Goal: Task Accomplishment & Management: Use online tool/utility

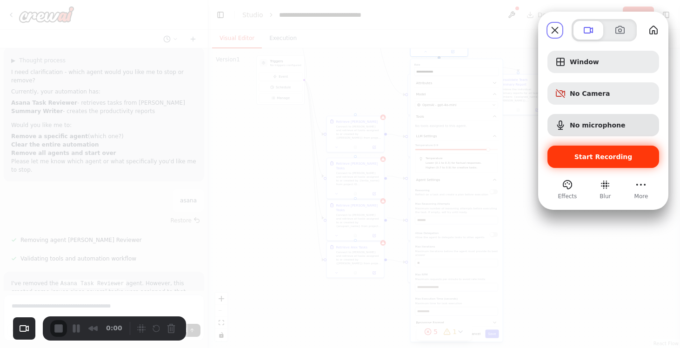
click at [565, 155] on span "Start Recording" at bounding box center [603, 156] width 97 height 7
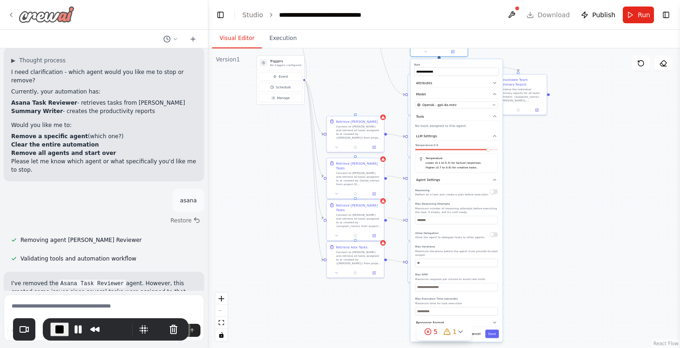
click at [11, 15] on icon at bounding box center [11, 15] width 2 height 4
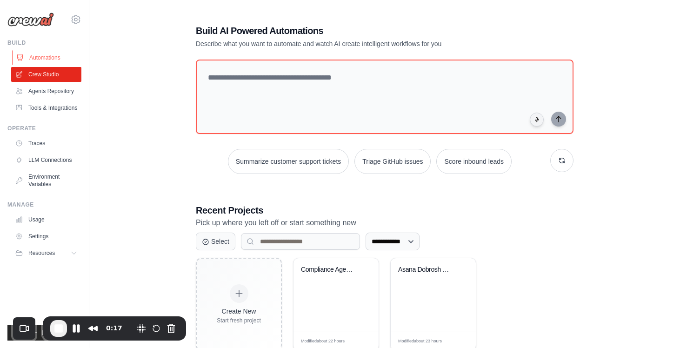
click at [42, 60] on link "Automations" at bounding box center [47, 57] width 70 height 15
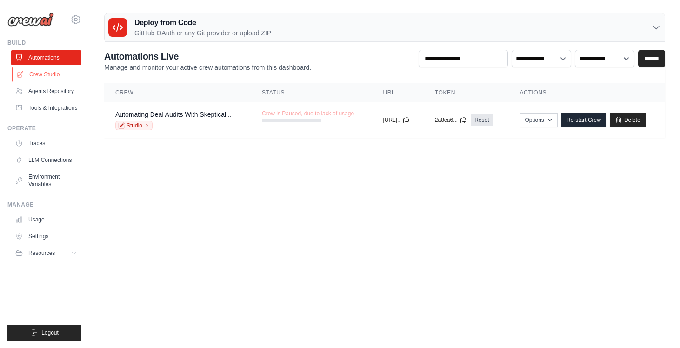
click at [39, 75] on link "Crew Studio" at bounding box center [47, 74] width 70 height 15
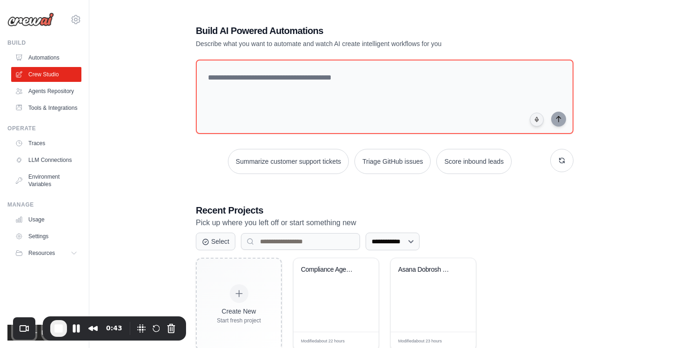
scroll to position [27, 0]
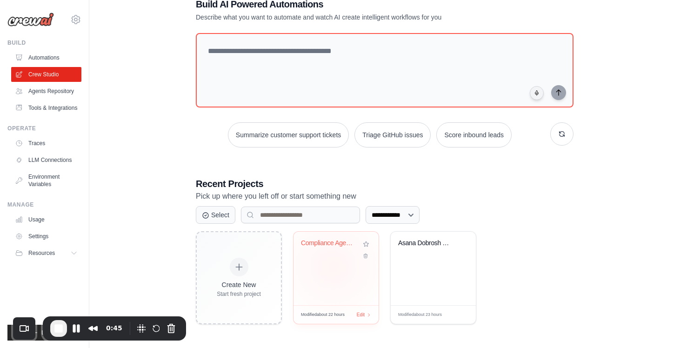
click at [333, 266] on div "Compliance Agent Crew" at bounding box center [336, 269] width 85 height 74
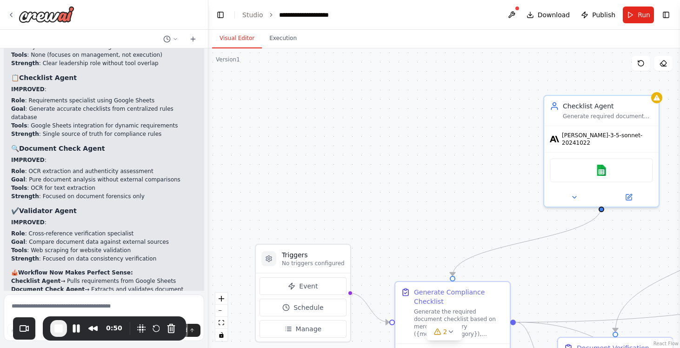
scroll to position [2878, 0]
click at [69, 304] on textarea at bounding box center [104, 318] width 201 height 47
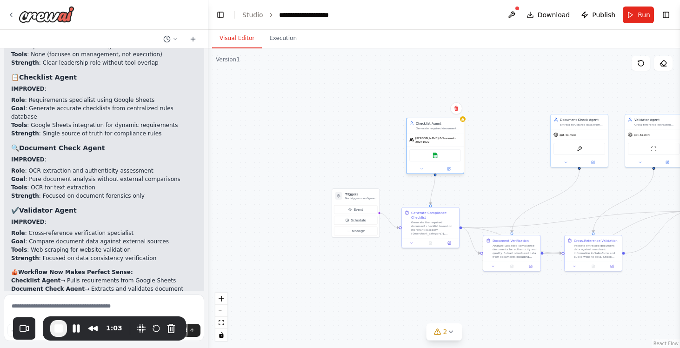
drag, startPoint x: 498, startPoint y: 126, endPoint x: 426, endPoint y: 128, distance: 71.7
click at [426, 128] on div "Checklist Agent Generate required document checklists by consulting business ru…" at bounding box center [435, 125] width 57 height 15
drag, startPoint x: 582, startPoint y: 119, endPoint x: 508, endPoint y: 125, distance: 73.8
click at [508, 125] on div "Document Check Agent" at bounding box center [508, 123] width 45 height 5
click at [444, 132] on div "Checklist Agent Generate required document checklists by consulting business ru…" at bounding box center [435, 125] width 57 height 15
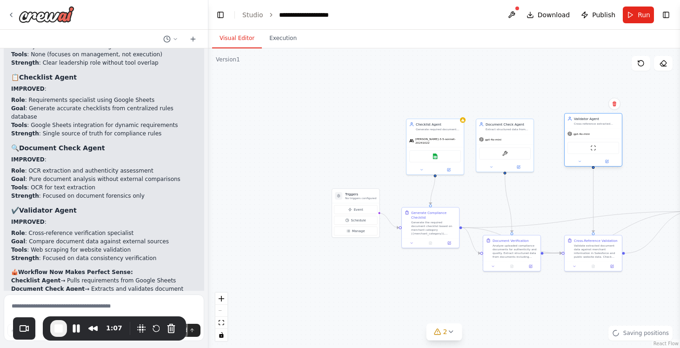
drag, startPoint x: 640, startPoint y: 135, endPoint x: 579, endPoint y: 134, distance: 61.5
click at [579, 135] on div "gpt-4o-mini" at bounding box center [579, 134] width 22 height 5
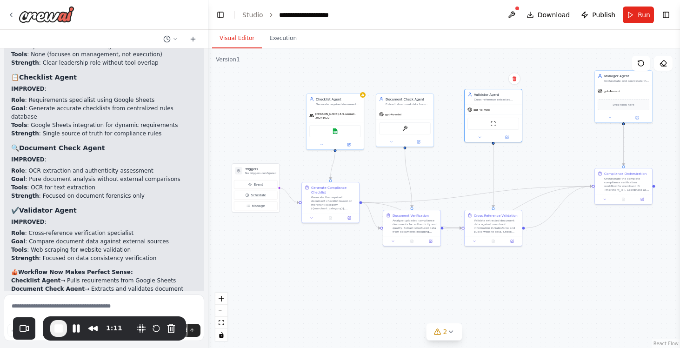
drag, startPoint x: 512, startPoint y: 292, endPoint x: 412, endPoint y: 267, distance: 103.1
click at [412, 267] on div ".deletable-edge-delete-btn { width: 20px; height: 20px; border: 0px solid #ffff…" at bounding box center [445, 198] width 472 height 300
drag, startPoint x: 614, startPoint y: 188, endPoint x: 573, endPoint y: 188, distance: 41.0
click at [573, 188] on div "Orchestrate the complete compliance verification workflow for merchant ID {merc…" at bounding box center [585, 183] width 45 height 15
drag, startPoint x: 508, startPoint y: 237, endPoint x: 518, endPoint y: 280, distance: 44.0
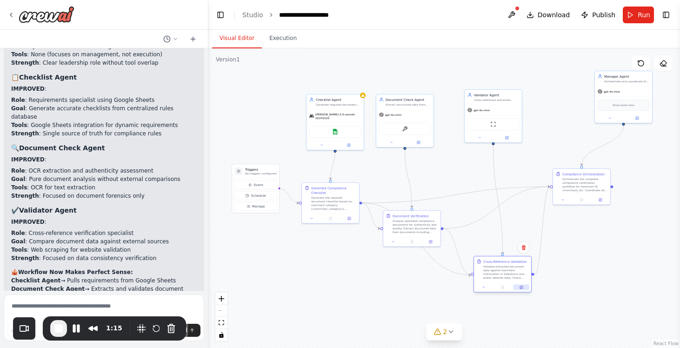
click at [518, 283] on div at bounding box center [502, 288] width 57 height 10
drag, startPoint x: 412, startPoint y: 234, endPoint x: 410, endPoint y: 278, distance: 44.3
click at [410, 278] on div "Document Verification Analyze uploaded compliance documents for authenticity an…" at bounding box center [409, 269] width 57 height 26
click at [337, 244] on div at bounding box center [335, 246] width 57 height 10
click at [338, 269] on div at bounding box center [335, 274] width 57 height 10
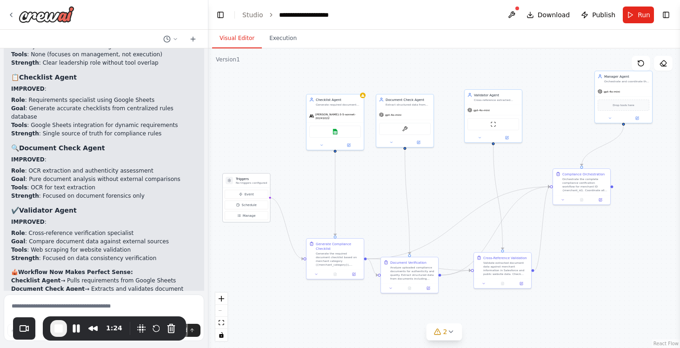
drag, startPoint x: 257, startPoint y: 173, endPoint x: 248, endPoint y: 182, distance: 13.5
click at [248, 182] on p "No triggers configured" at bounding box center [251, 183] width 31 height 4
drag, startPoint x: 341, startPoint y: 100, endPoint x: 326, endPoint y: 101, distance: 14.4
click at [327, 101] on div "Checklist Agent" at bounding box center [324, 98] width 45 height 5
drag, startPoint x: 344, startPoint y: 249, endPoint x: 332, endPoint y: 242, distance: 14.5
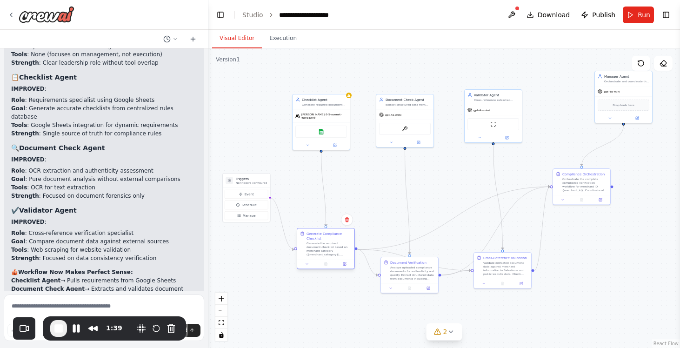
click at [332, 242] on div "Generate Compliance Checklist Generate the required document checklist based on…" at bounding box center [329, 243] width 45 height 25
click at [332, 242] on div "Generate the required document checklist based on merchant category ({merchant_…" at bounding box center [329, 249] width 45 height 15
click at [345, 264] on icon at bounding box center [345, 264] width 2 height 2
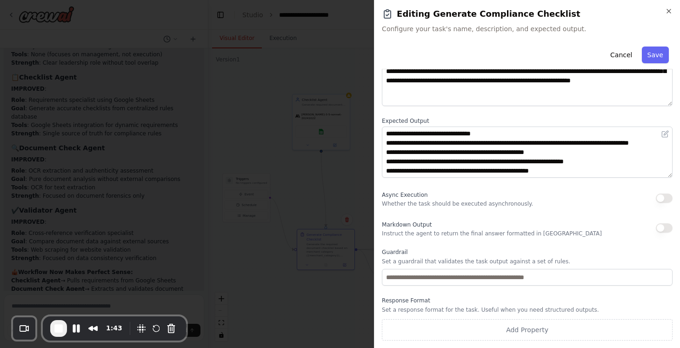
scroll to position [0, 0]
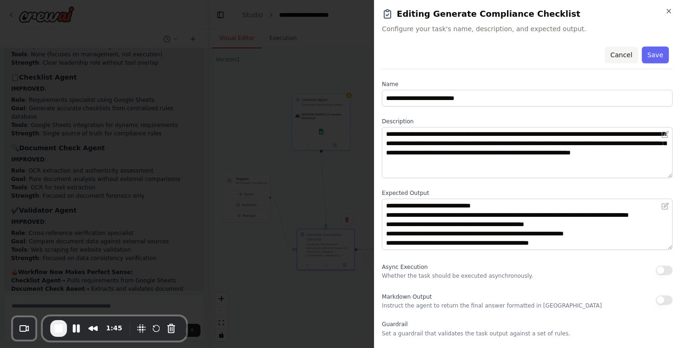
click at [619, 56] on button "Cancel" at bounding box center [621, 55] width 33 height 17
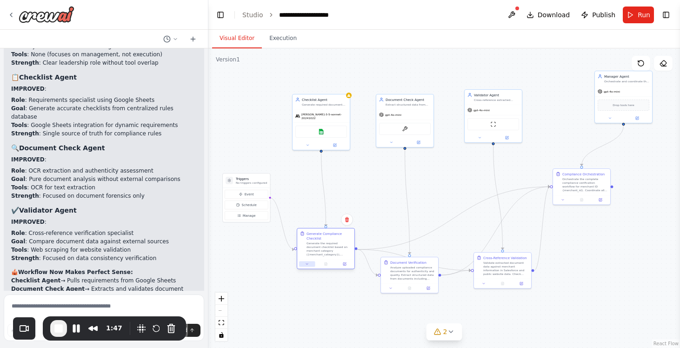
click at [308, 266] on button at bounding box center [307, 265] width 16 height 6
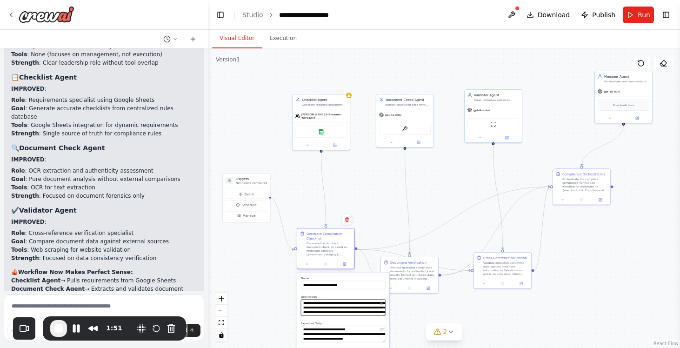
drag, startPoint x: 348, startPoint y: 301, endPoint x: 352, endPoint y: 259, distance: 41.6
click at [352, 259] on div "**********" at bounding box center [326, 249] width 58 height 41
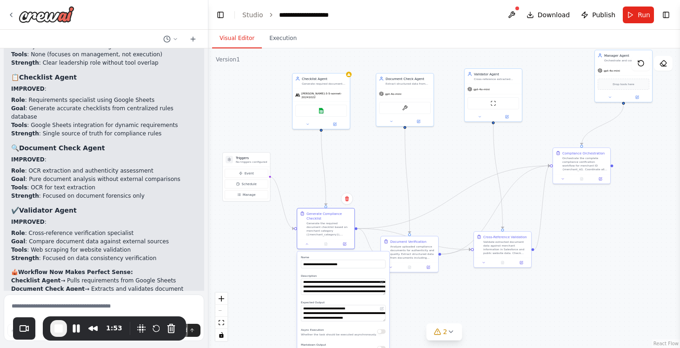
drag, startPoint x: 381, startPoint y: 229, endPoint x: 382, endPoint y: 176, distance: 53.1
click at [382, 176] on div ".deletable-edge-delete-btn { width: 20px; height: 20px; border: 0px solid #ffff…" at bounding box center [445, 198] width 472 height 300
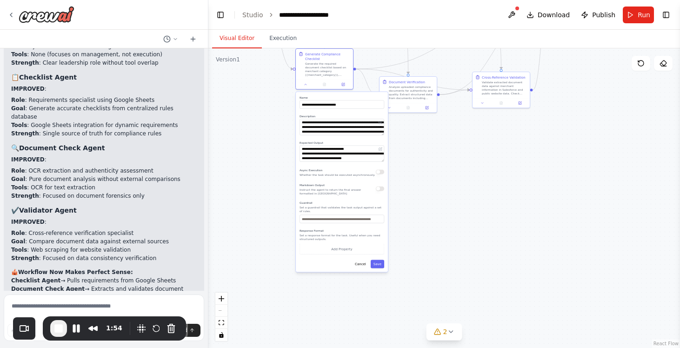
drag, startPoint x: 382, startPoint y: 176, endPoint x: 380, endPoint y: 49, distance: 127.5
click at [380, 49] on div ".deletable-edge-delete-btn { width: 20px; height: 20px; border: 0px solid #ffff…" at bounding box center [445, 198] width 472 height 300
click at [361, 268] on button "Cancel" at bounding box center [360, 264] width 17 height 8
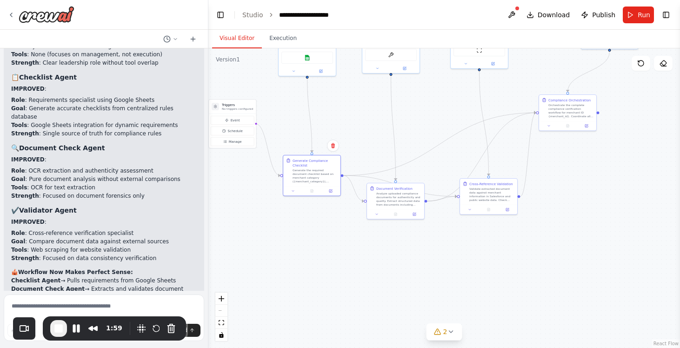
drag, startPoint x: 393, startPoint y: 229, endPoint x: 381, endPoint y: 337, distance: 108.6
click at [381, 337] on div ".deletable-edge-delete-btn { width: 20px; height: 20px; border: 0px solid #ffff…" at bounding box center [445, 198] width 472 height 300
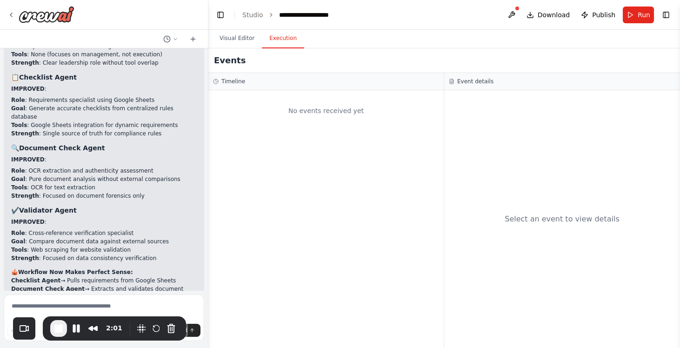
click at [280, 36] on button "Execution" at bounding box center [283, 39] width 42 height 20
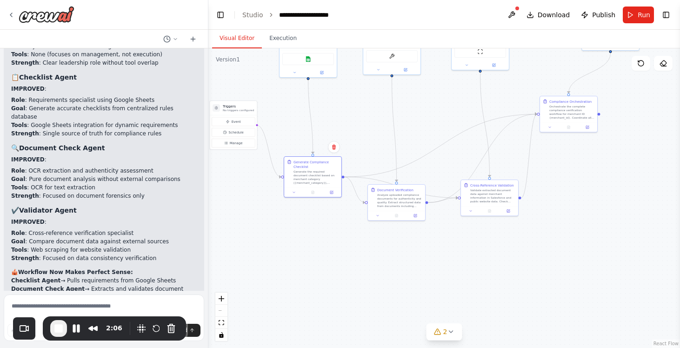
click at [240, 41] on button "Visual Editor" at bounding box center [237, 39] width 50 height 20
click at [14, 17] on icon at bounding box center [10, 14] width 7 height 7
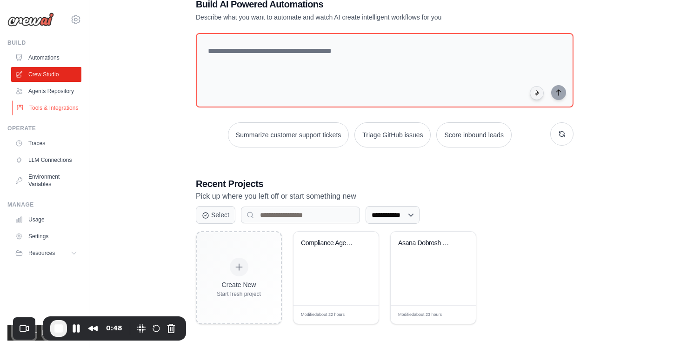
click at [57, 107] on link "Tools & Integrations" at bounding box center [47, 108] width 70 height 15
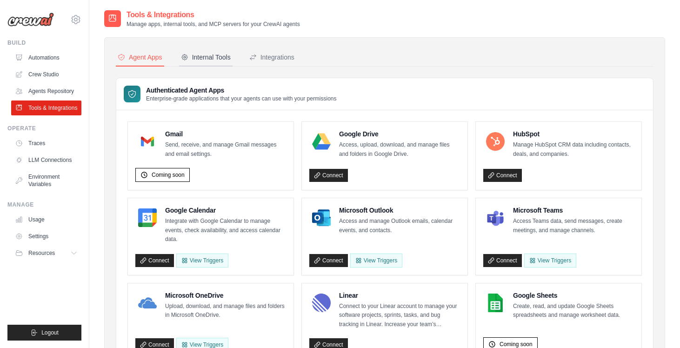
click at [215, 58] on div "Internal Tools" at bounding box center [206, 57] width 50 height 9
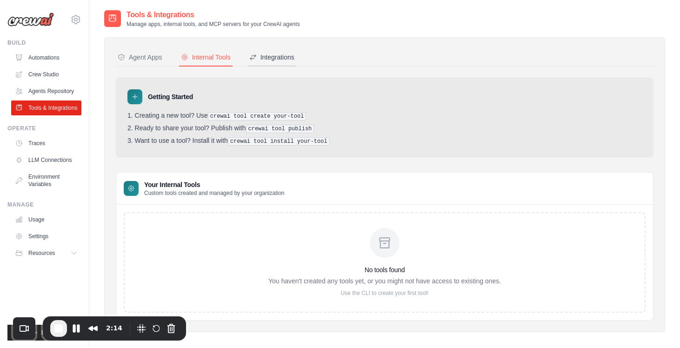
click at [271, 57] on div "Integrations" at bounding box center [271, 57] width 45 height 9
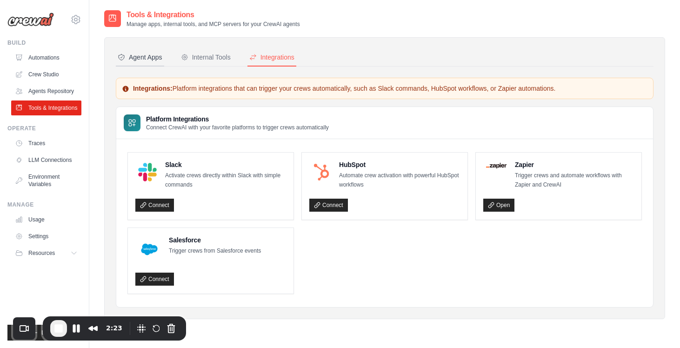
click at [146, 55] on div "Agent Apps" at bounding box center [140, 57] width 45 height 9
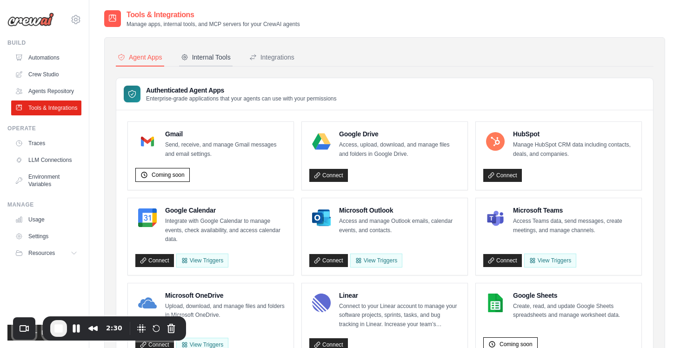
click at [215, 58] on div "Internal Tools" at bounding box center [206, 57] width 50 height 9
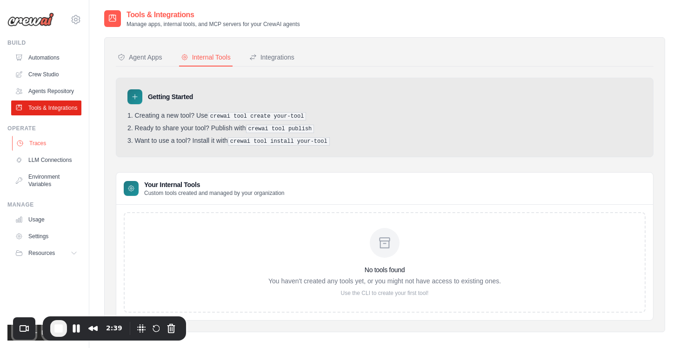
click at [39, 144] on link "Traces" at bounding box center [47, 143] width 70 height 15
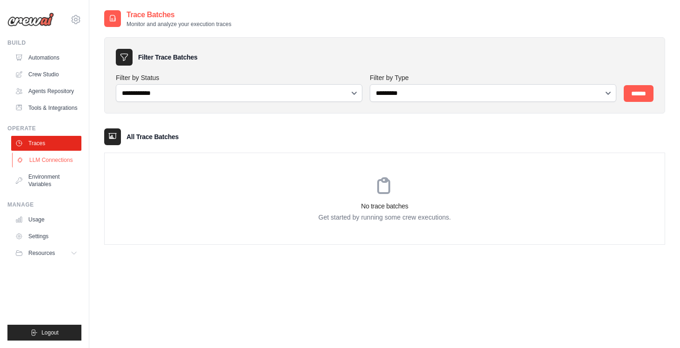
click at [42, 159] on link "LLM Connections" at bounding box center [47, 160] width 70 height 15
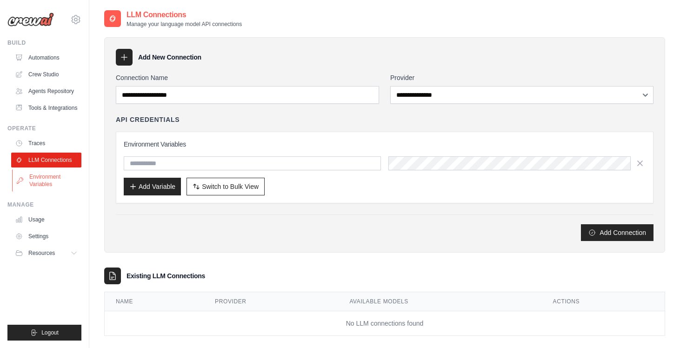
click at [44, 177] on link "Environment Variables" at bounding box center [47, 180] width 70 height 22
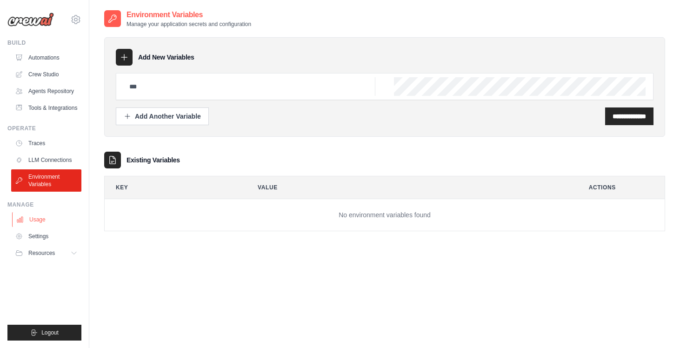
click at [45, 221] on link "Usage" at bounding box center [47, 219] width 70 height 15
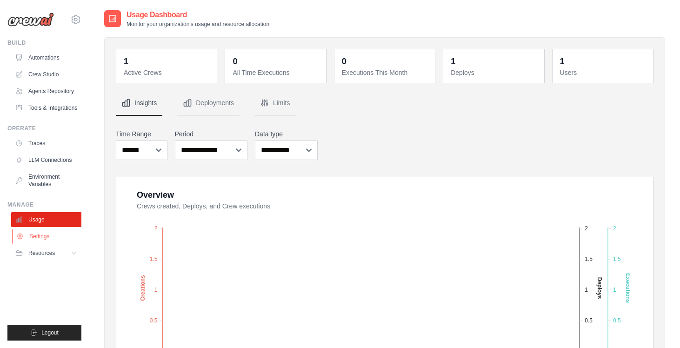
click at [42, 235] on link "Settings" at bounding box center [47, 236] width 70 height 15
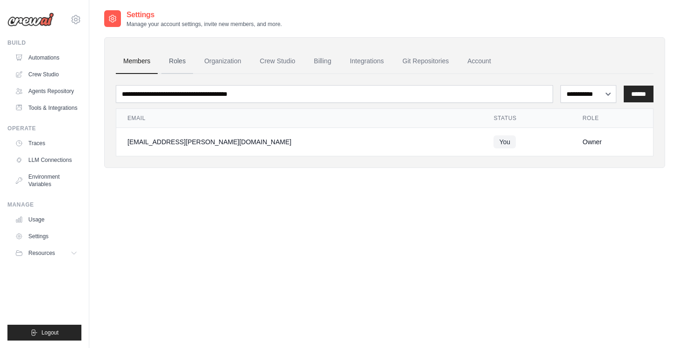
click at [179, 65] on link "Roles" at bounding box center [178, 61] width 32 height 25
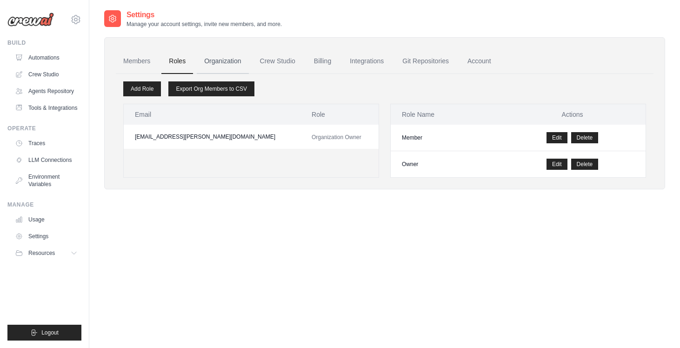
click at [225, 65] on link "Organization" at bounding box center [223, 61] width 52 height 25
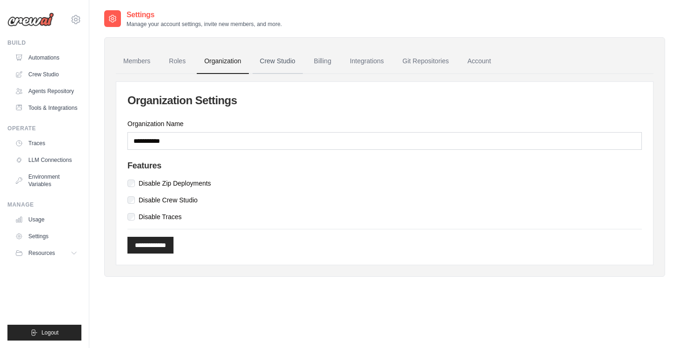
click at [286, 63] on link "Crew Studio" at bounding box center [278, 61] width 50 height 25
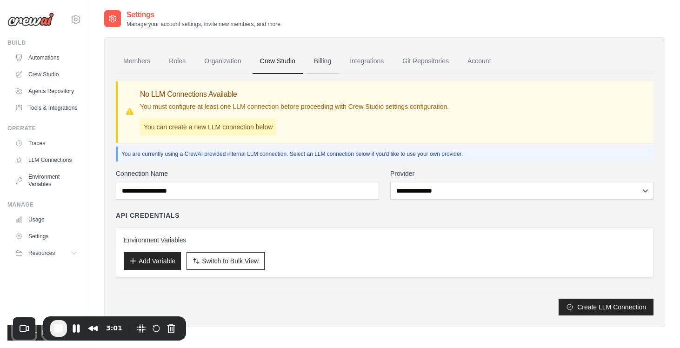
click at [319, 62] on link "Billing" at bounding box center [323, 61] width 32 height 25
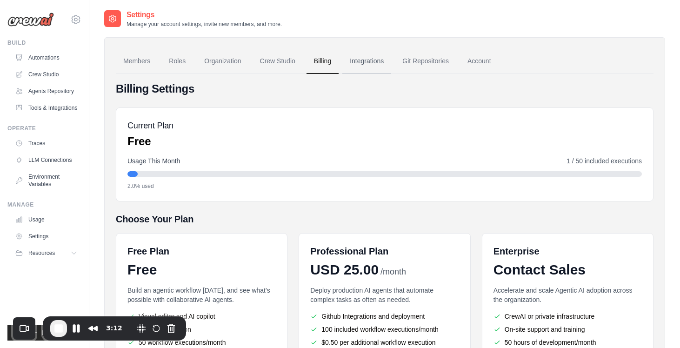
click at [365, 61] on link "Integrations" at bounding box center [367, 61] width 49 height 25
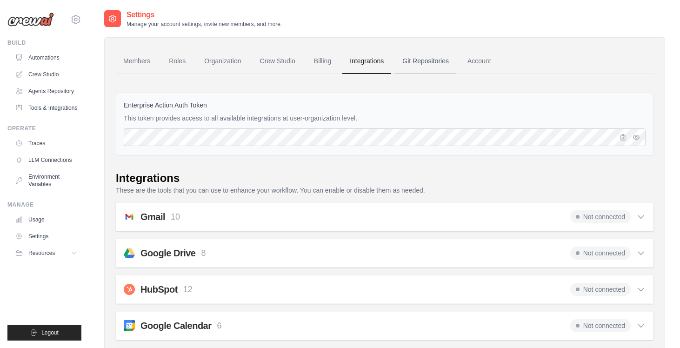
click at [419, 59] on link "Git Repositories" at bounding box center [425, 61] width 61 height 25
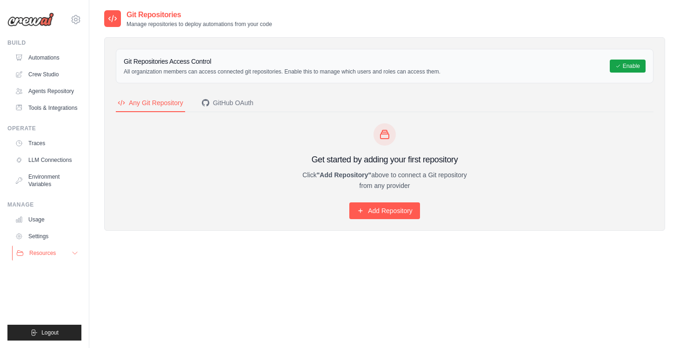
click at [60, 253] on button "Resources" at bounding box center [47, 253] width 70 height 15
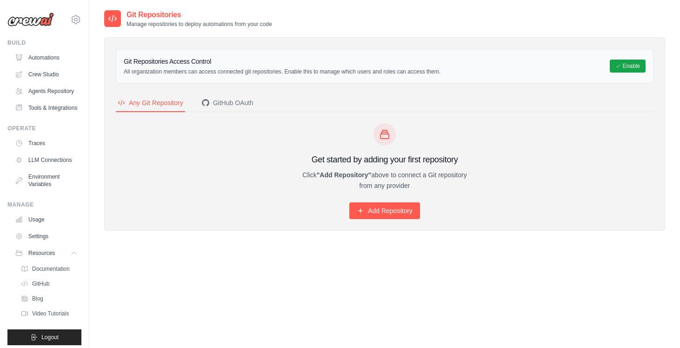
scroll to position [5, 0]
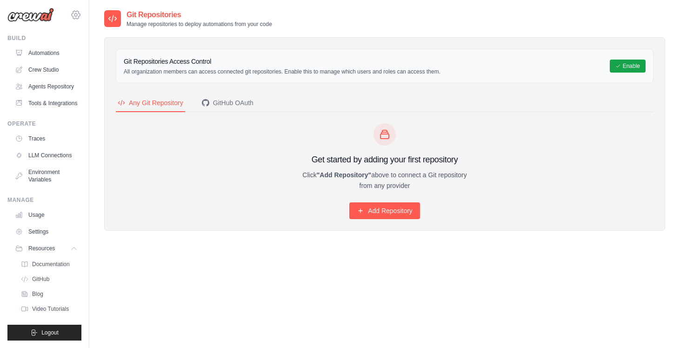
click at [76, 14] on icon at bounding box center [75, 14] width 11 height 11
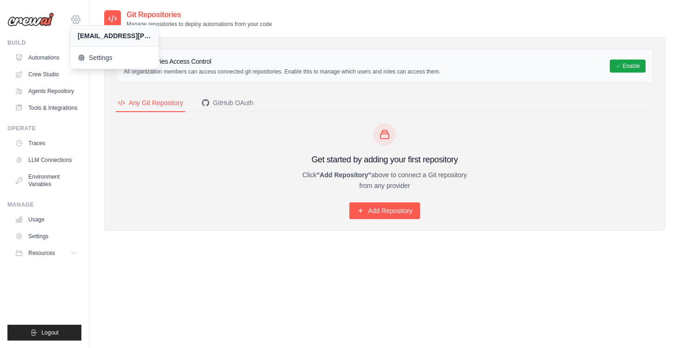
scroll to position [0, 0]
click at [98, 59] on span "Settings" at bounding box center [116, 57] width 74 height 9
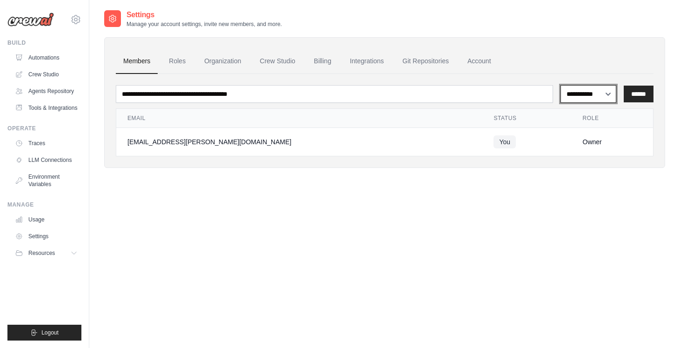
click at [589, 88] on select "**********" at bounding box center [589, 94] width 56 height 18
click at [37, 58] on link "Automations" at bounding box center [47, 57] width 70 height 15
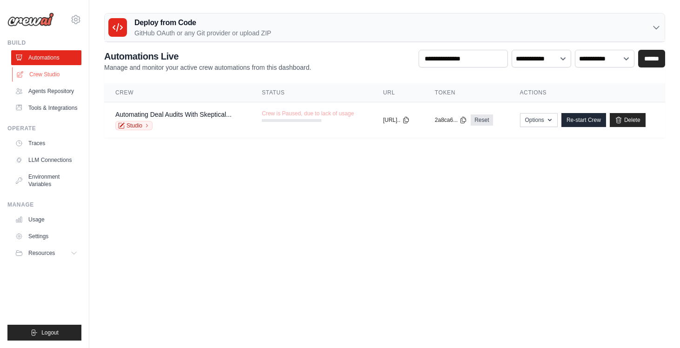
click at [47, 73] on link "Crew Studio" at bounding box center [47, 74] width 70 height 15
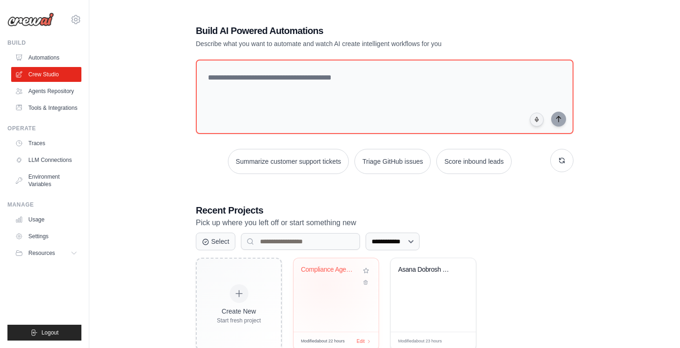
click at [325, 285] on div "Compliance Agent Crew" at bounding box center [336, 276] width 70 height 21
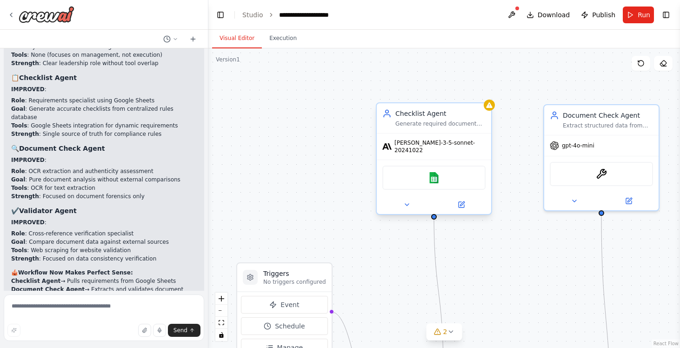
scroll to position [2878, 0]
click at [463, 205] on div at bounding box center [434, 204] width 114 height 19
click at [512, 18] on button at bounding box center [512, 15] width 15 height 17
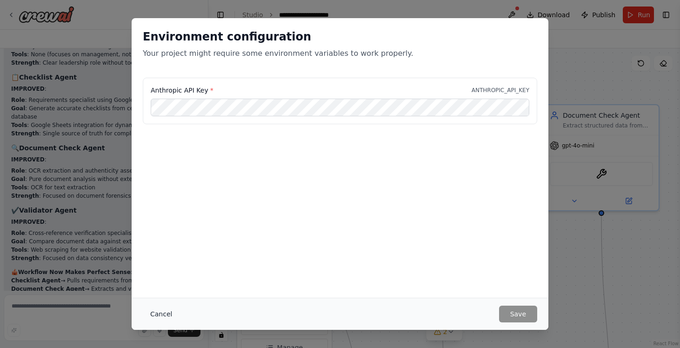
click at [166, 315] on button "Cancel" at bounding box center [161, 314] width 37 height 17
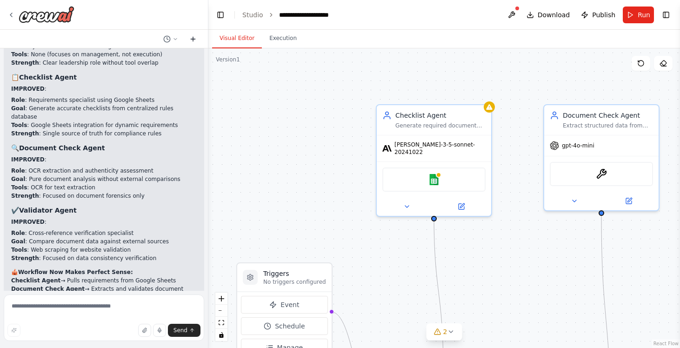
click at [192, 37] on icon at bounding box center [192, 38] width 7 height 7
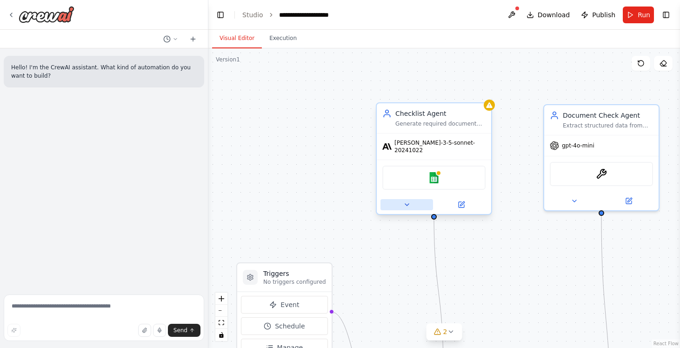
click at [409, 201] on icon at bounding box center [407, 204] width 7 height 7
click at [463, 202] on icon at bounding box center [462, 205] width 6 height 6
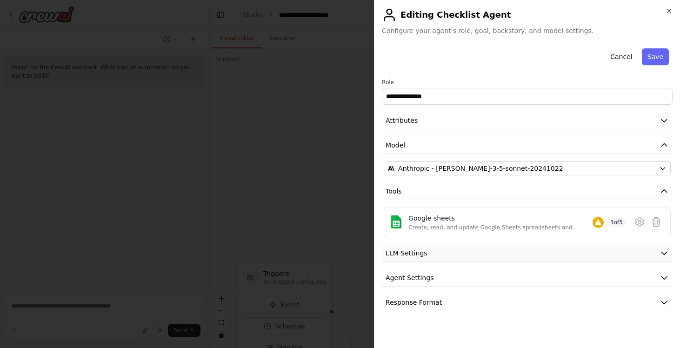
click at [542, 253] on button "LLM Settings" at bounding box center [527, 253] width 291 height 17
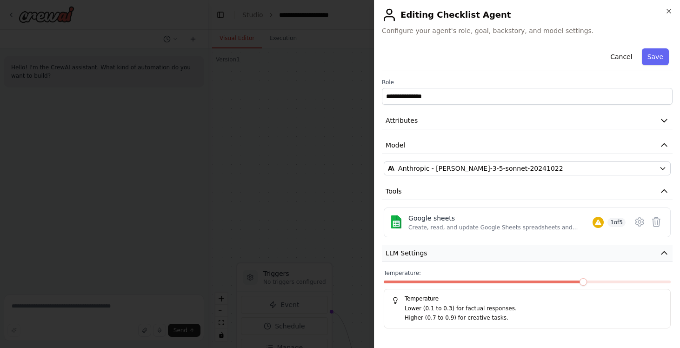
scroll to position [45, 0]
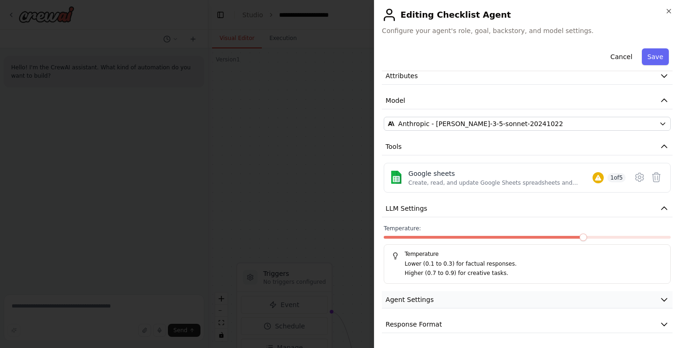
click at [498, 301] on button "Agent Settings" at bounding box center [527, 299] width 291 height 17
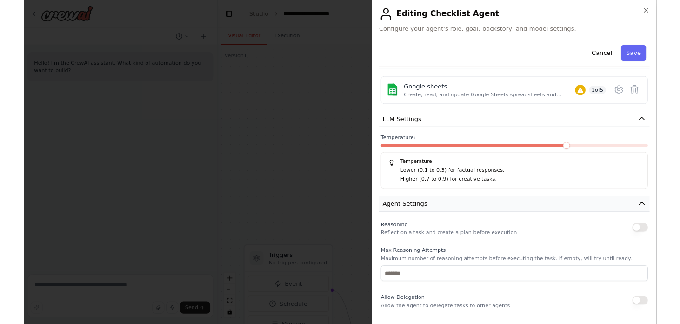
scroll to position [0, 0]
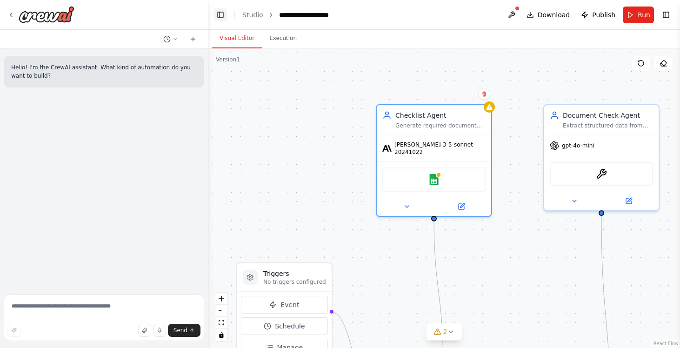
click at [222, 13] on button "Toggle Left Sidebar" at bounding box center [220, 14] width 13 height 13
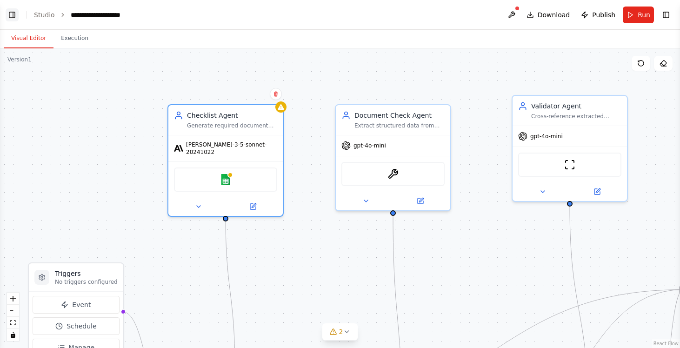
click at [13, 14] on button "Toggle Left Sidebar" at bounding box center [12, 14] width 13 height 13
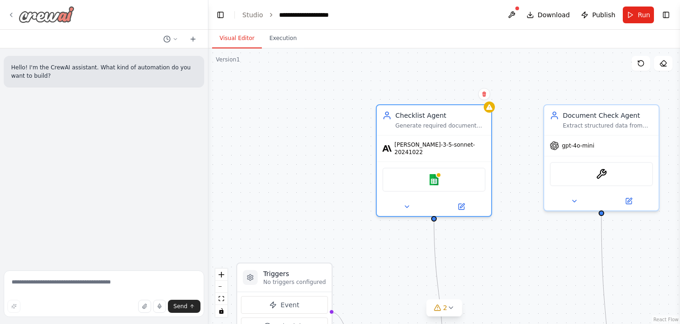
click at [10, 14] on icon at bounding box center [11, 15] width 2 height 4
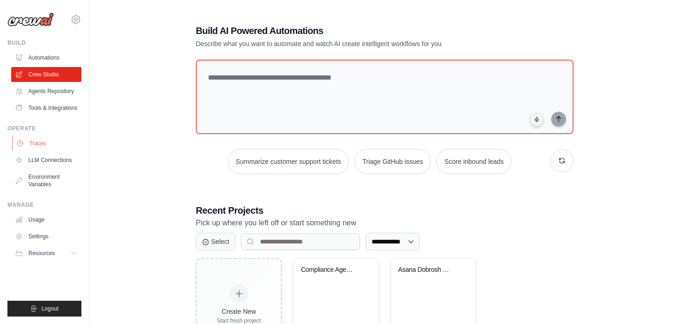
click at [38, 141] on link "Traces" at bounding box center [47, 143] width 70 height 15
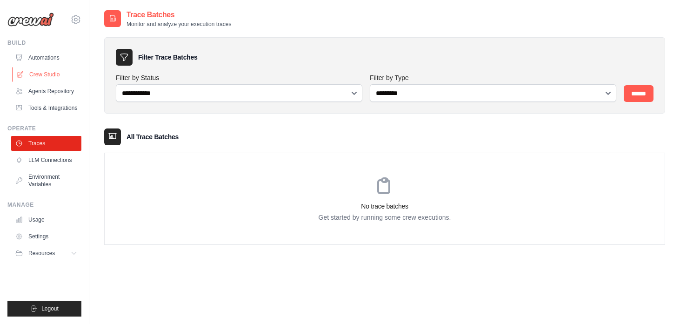
click at [40, 71] on link "Crew Studio" at bounding box center [47, 74] width 70 height 15
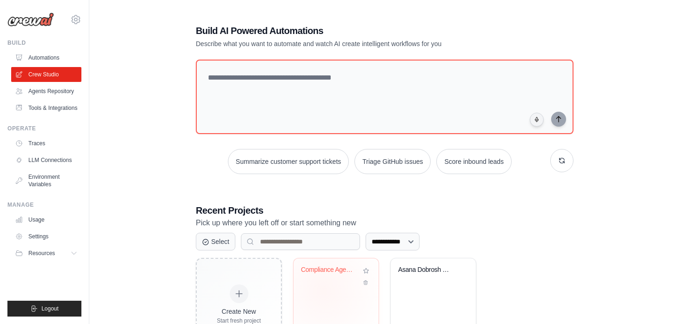
click at [324, 288] on div "Compliance Agent Crew" at bounding box center [336, 295] width 85 height 74
click at [343, 289] on div "Compliance Agent Crew" at bounding box center [336, 295] width 85 height 74
click at [38, 140] on link "Traces" at bounding box center [47, 143] width 70 height 15
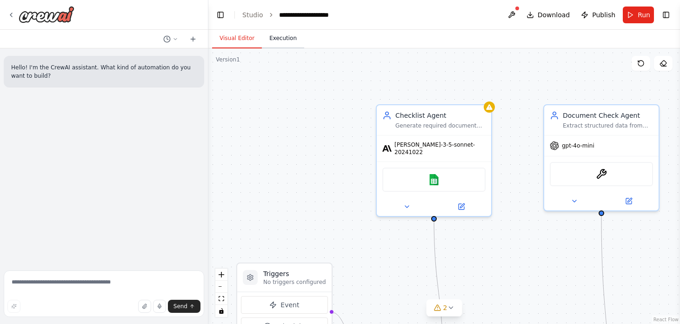
click at [287, 37] on button "Execution" at bounding box center [283, 39] width 42 height 20
click at [232, 39] on button "Visual Editor" at bounding box center [237, 39] width 50 height 20
click at [11, 13] on icon at bounding box center [11, 15] width 2 height 4
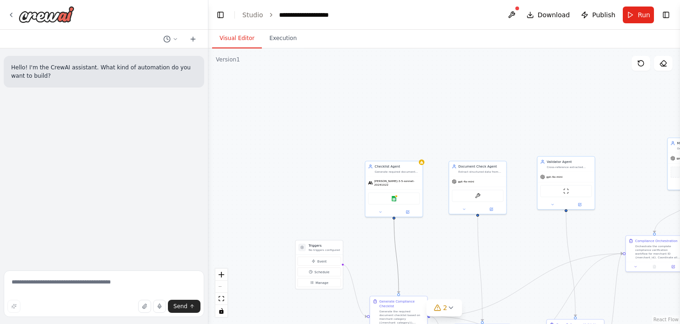
drag, startPoint x: 398, startPoint y: 256, endPoint x: 352, endPoint y: 148, distance: 116.8
click at [352, 148] on div ".deletable-edge-delete-btn { width: 20px; height: 20px; border: 0px solid #ffff…" at bounding box center [445, 186] width 472 height 276
click at [10, 13] on icon at bounding box center [10, 14] width 7 height 7
